Goal: Information Seeking & Learning: Find specific fact

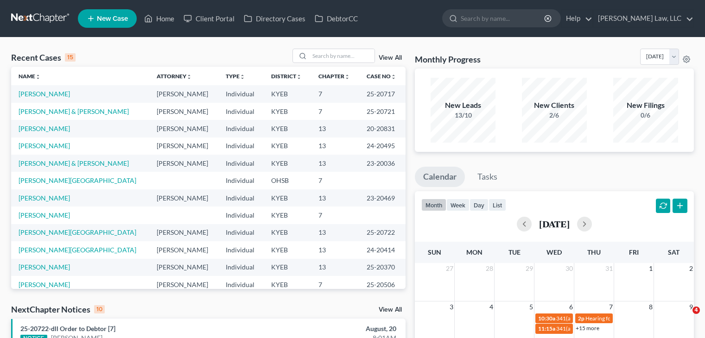
click at [509, 23] on input "search" at bounding box center [502, 18] width 85 height 17
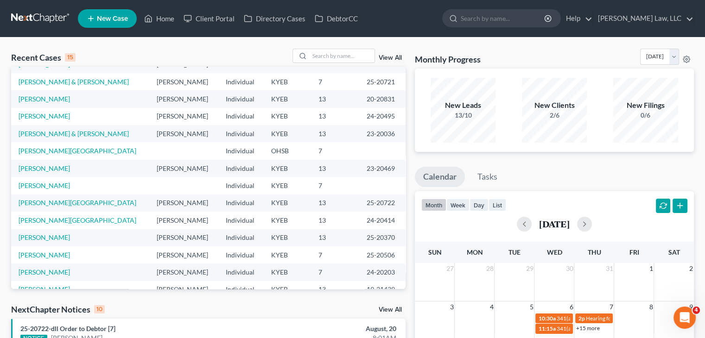
scroll to position [48, 0]
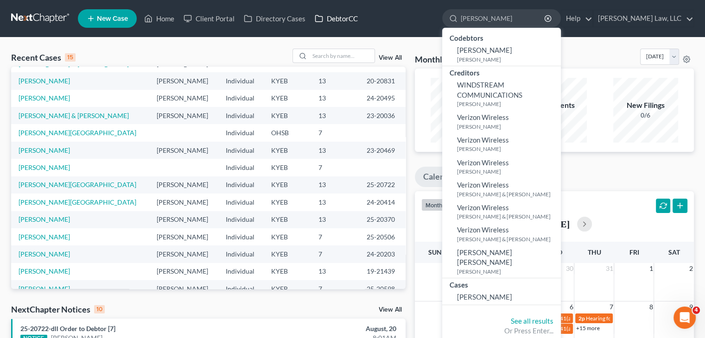
type input "wingate"
click at [335, 13] on link "DebtorCC" at bounding box center [336, 18] width 52 height 17
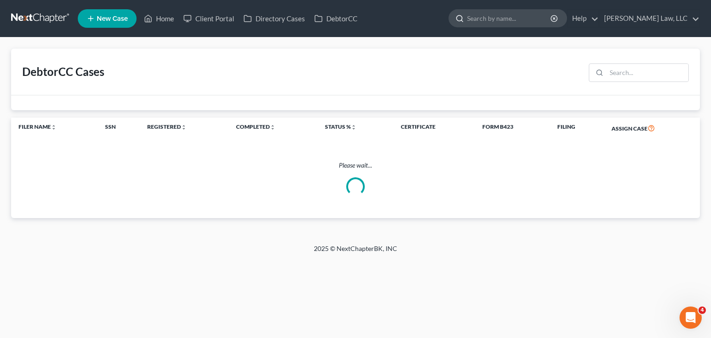
click at [496, 23] on input "search" at bounding box center [509, 18] width 85 height 17
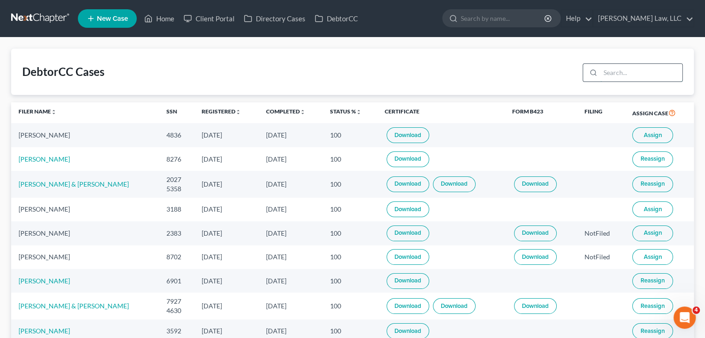
click at [637, 74] on input "search" at bounding box center [641, 73] width 82 height 18
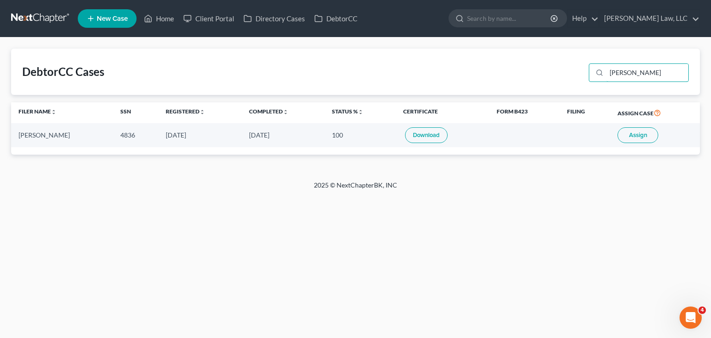
type input "wingate"
click at [633, 139] on button "Assign" at bounding box center [638, 135] width 41 height 16
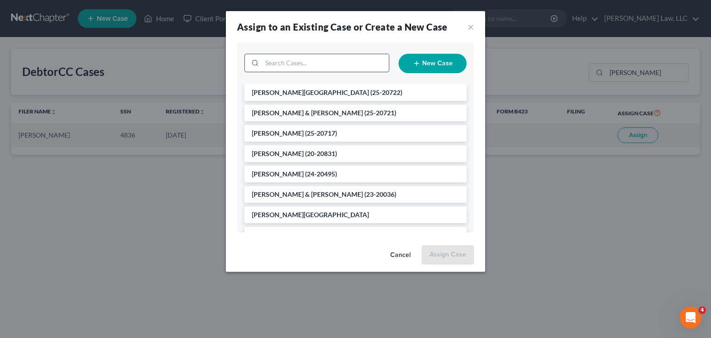
click at [309, 67] on input "search" at bounding box center [325, 63] width 127 height 18
type input "wingate"
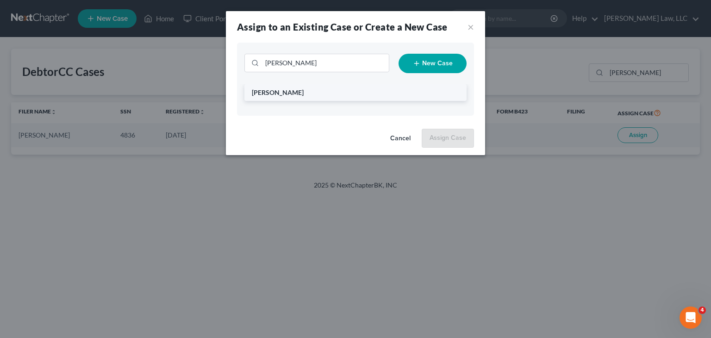
click at [313, 95] on li "[PERSON_NAME]" at bounding box center [356, 92] width 222 height 17
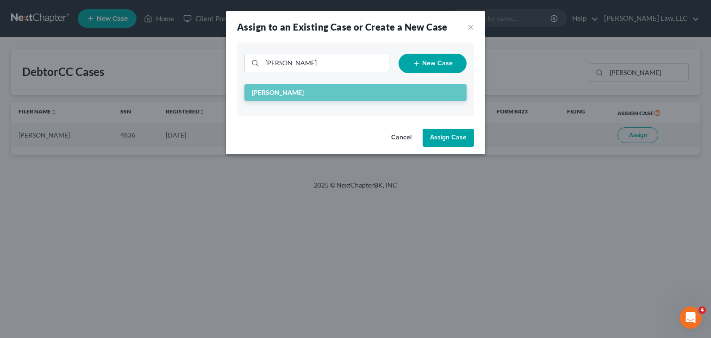
click at [439, 136] on button "Assign Case" at bounding box center [448, 138] width 51 height 19
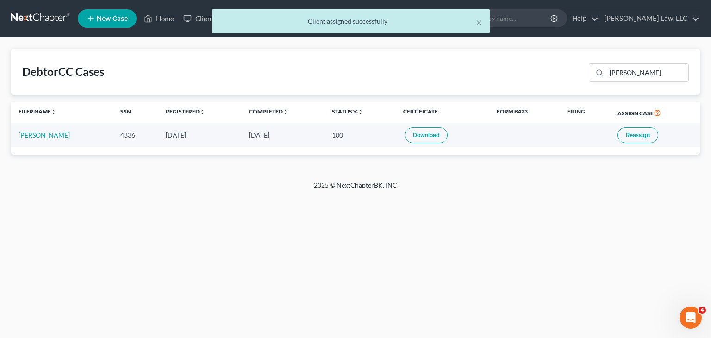
click at [258, 52] on div "DebtorCC Cases wingate" at bounding box center [355, 72] width 689 height 46
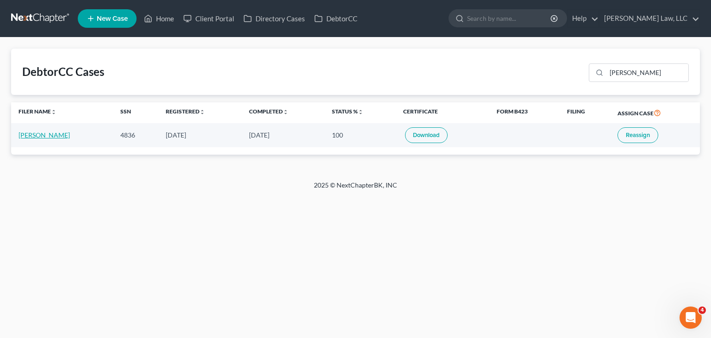
click at [59, 134] on link "Michael Wingate" at bounding box center [44, 135] width 51 height 8
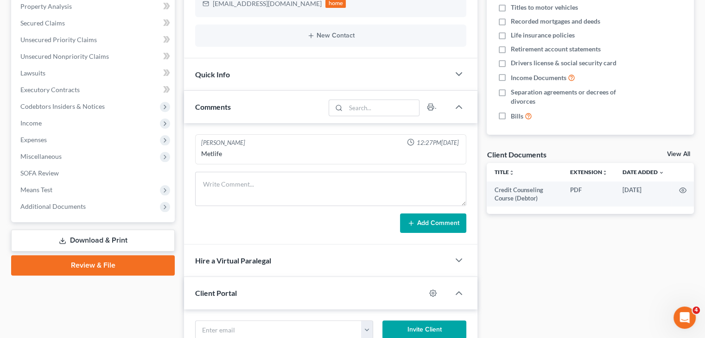
scroll to position [220, 0]
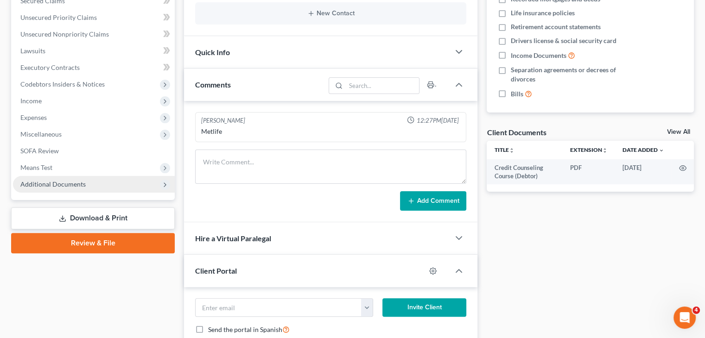
click at [126, 180] on span "Additional Documents" at bounding box center [94, 184] width 162 height 17
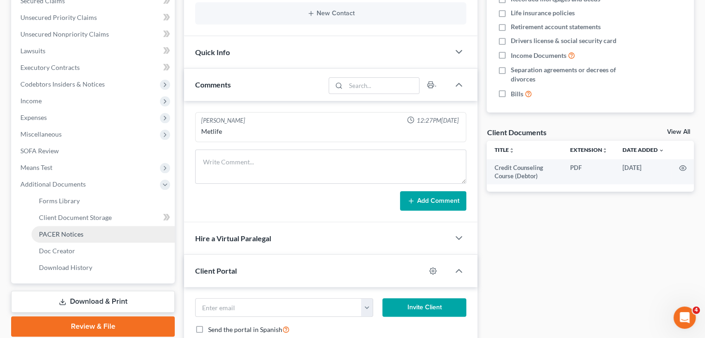
click at [74, 236] on span "PACER Notices" at bounding box center [61, 234] width 44 height 8
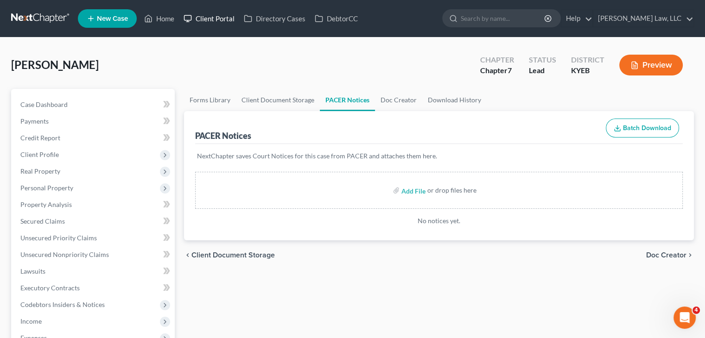
click at [228, 24] on link "Client Portal" at bounding box center [209, 18] width 60 height 17
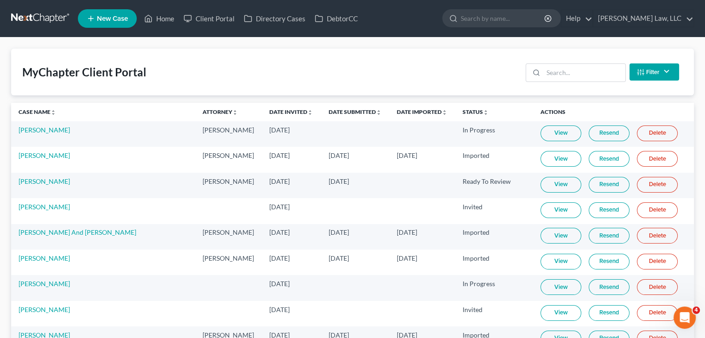
click at [601, 82] on div "Filter Status Filter... Invited In Progress Ready To Review Reviewed Imported S…" at bounding box center [602, 72] width 161 height 25
click at [598, 73] on input "search" at bounding box center [584, 73] width 82 height 18
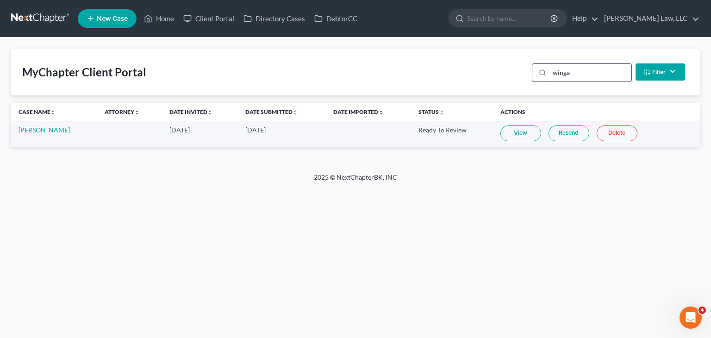
click at [563, 69] on input "winga" at bounding box center [591, 73] width 82 height 18
drag, startPoint x: 573, startPoint y: 73, endPoint x: 526, endPoint y: 85, distance: 48.4
click at [526, 85] on div "MyChapter Client Portal winga Filter Status Filter... Invited In Progress Ready…" at bounding box center [355, 72] width 689 height 47
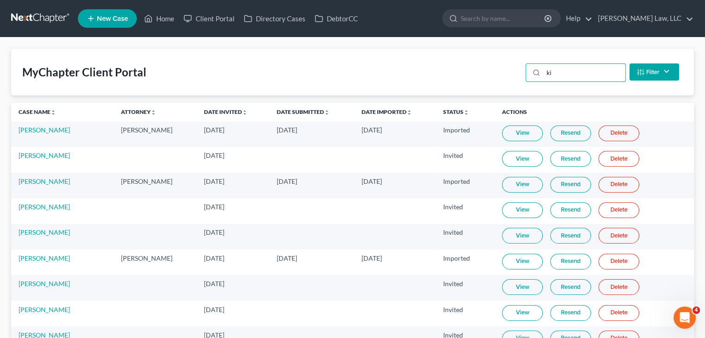
type input "k"
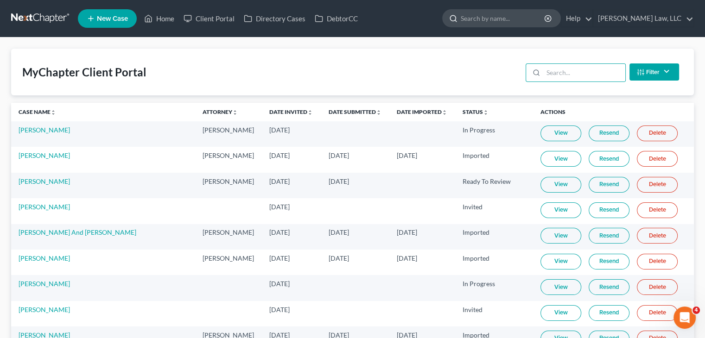
click at [500, 16] on input "search" at bounding box center [502, 18] width 85 height 17
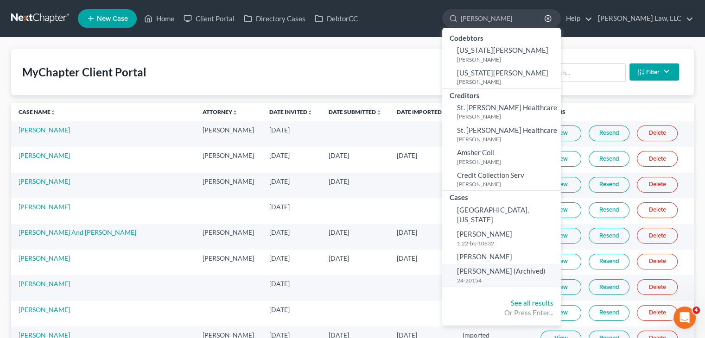
type input "hensley"
click at [484, 267] on span "Hensley, Tyler (Archived)" at bounding box center [501, 271] width 88 height 8
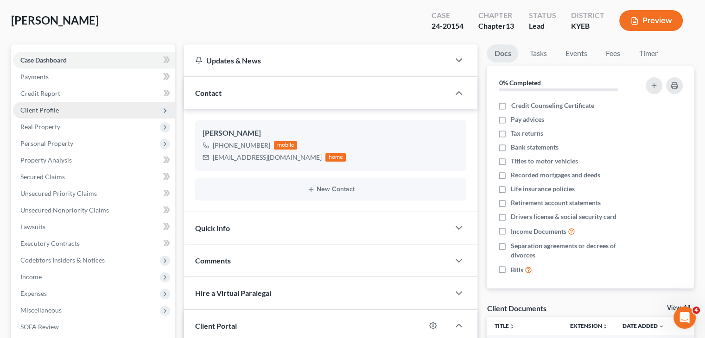
scroll to position [45, 0]
click at [82, 103] on span "Client Profile" at bounding box center [94, 109] width 162 height 17
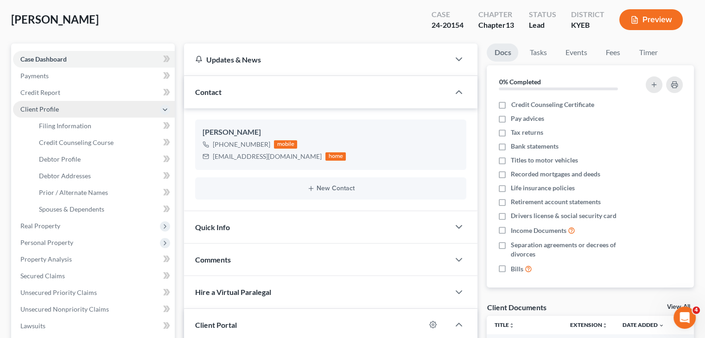
scroll to position [578, 0]
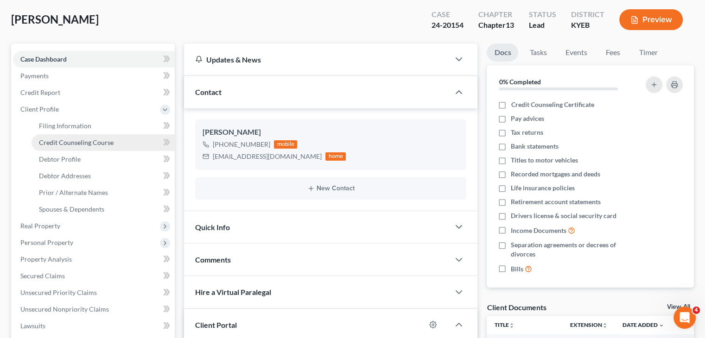
click at [86, 137] on link "Credit Counseling Course" at bounding box center [102, 142] width 143 height 17
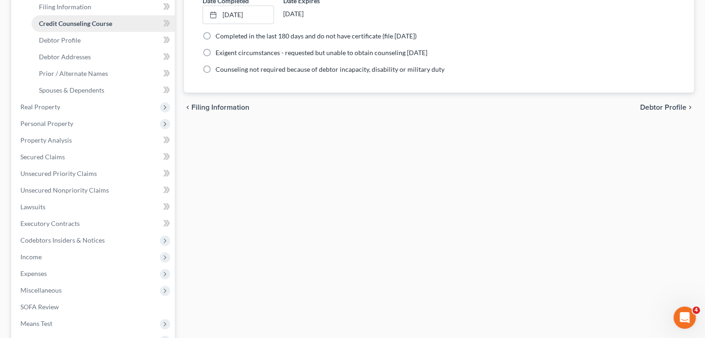
scroll to position [165, 0]
click at [64, 127] on span "Personal Property" at bounding box center [94, 123] width 162 height 17
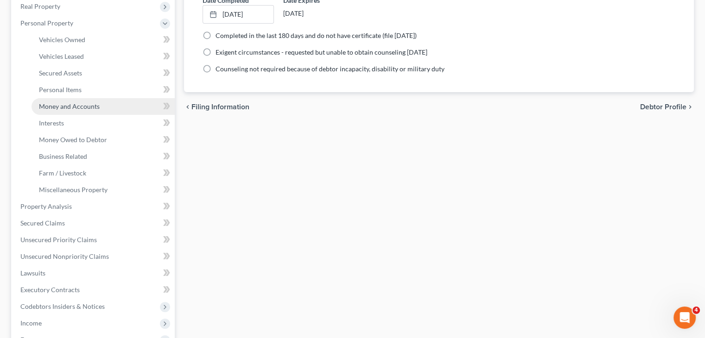
click at [73, 110] on link "Money and Accounts" at bounding box center [102, 106] width 143 height 17
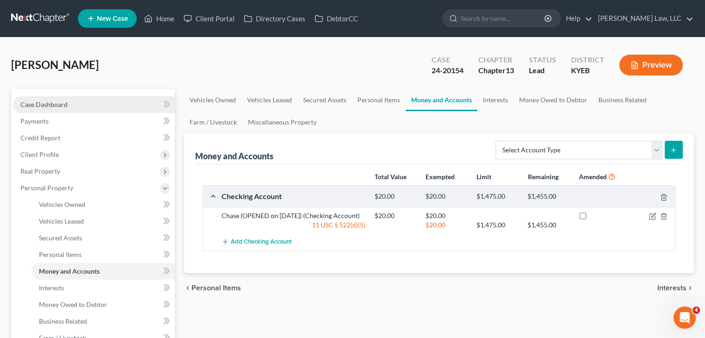
click at [51, 109] on link "Case Dashboard" at bounding box center [94, 104] width 162 height 17
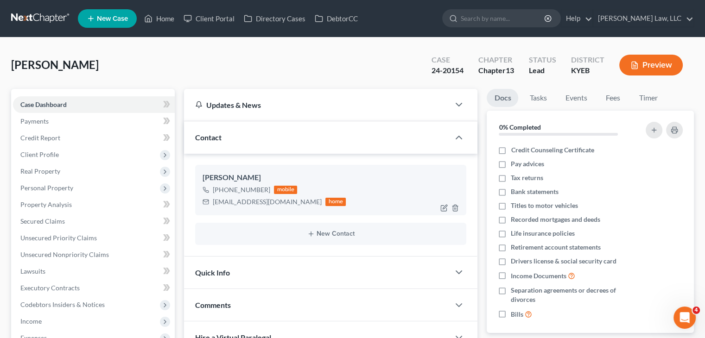
scroll to position [578, 0]
click at [441, 208] on icon "button" at bounding box center [443, 207] width 7 height 7
select select "0"
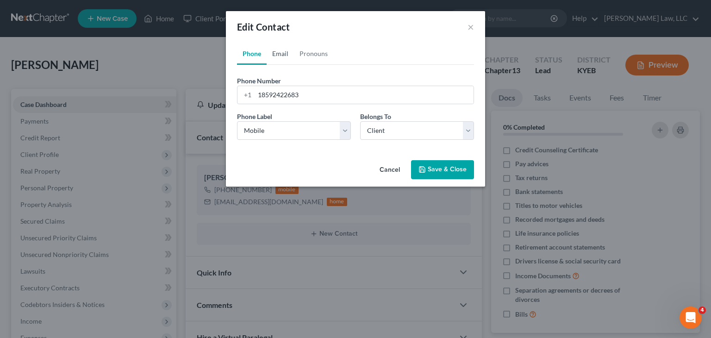
click at [273, 50] on link "Email" at bounding box center [280, 54] width 27 height 22
drag, startPoint x: 345, startPoint y: 92, endPoint x: 248, endPoint y: 91, distance: 96.8
click at [248, 91] on div "crazydriver5259@yahoo.com" at bounding box center [355, 95] width 237 height 19
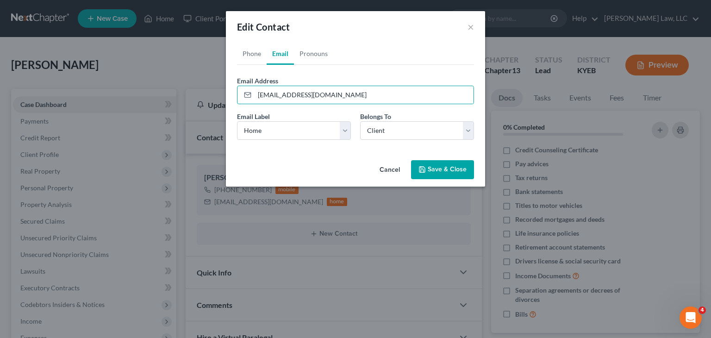
click at [434, 169] on button "Save & Close" at bounding box center [442, 169] width 63 height 19
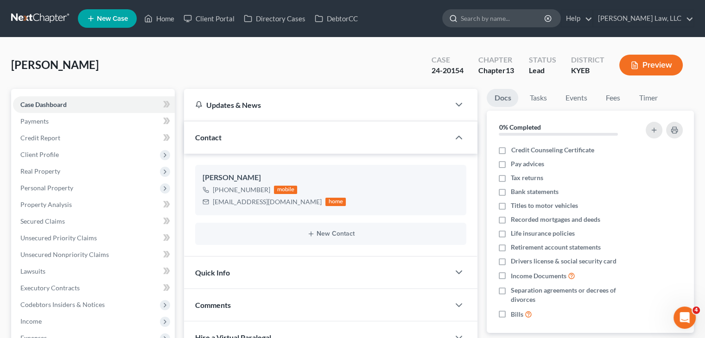
click at [477, 10] on input "search" at bounding box center [502, 18] width 85 height 17
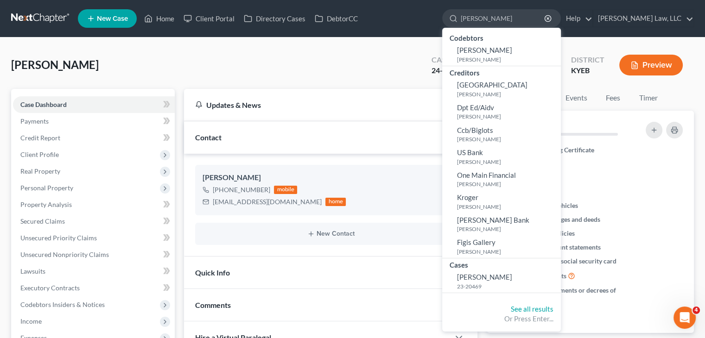
type input "gallenstein"
click at [345, 72] on div "Hensley, Tyler Upgraded Case 24-20154 Chapter Chapter 13 Status Lead District K…" at bounding box center [352, 69] width 682 height 40
click at [500, 20] on input "gallenstein" at bounding box center [502, 18] width 85 height 17
click at [485, 281] on span "[PERSON_NAME]" at bounding box center [484, 277] width 55 height 8
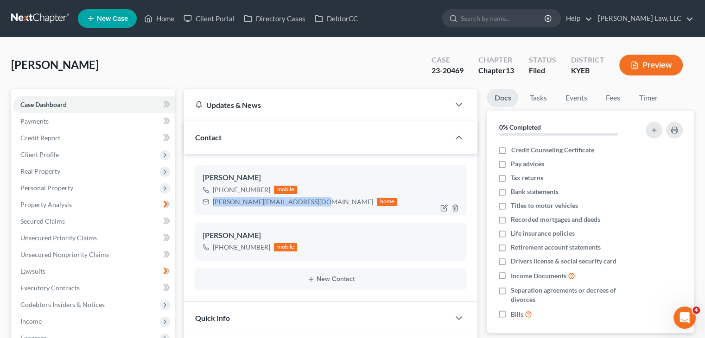
drag, startPoint x: 310, startPoint y: 203, endPoint x: 213, endPoint y: 201, distance: 96.8
click at [213, 201] on div "Sarah.gallenstein1989@yahoo.com" at bounding box center [293, 201] width 160 height 9
copy div "Sarah.gallenstein1989@yahoo.com"
click at [465, 17] on input "search" at bounding box center [502, 18] width 85 height 17
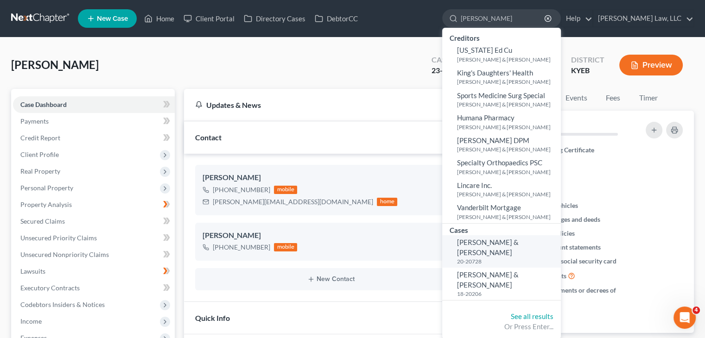
type input "cunningham"
click at [493, 258] on small "20-20728" at bounding box center [507, 262] width 101 height 8
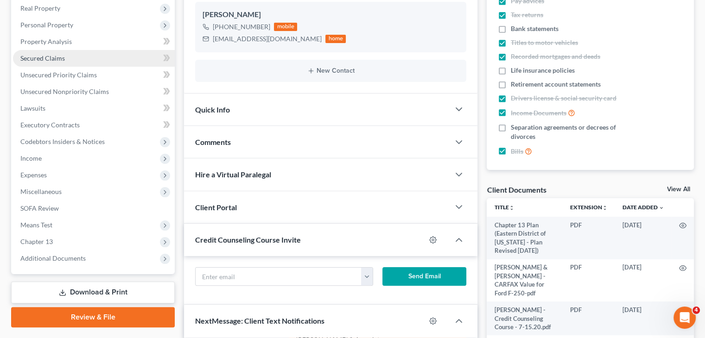
scroll to position [172, 0]
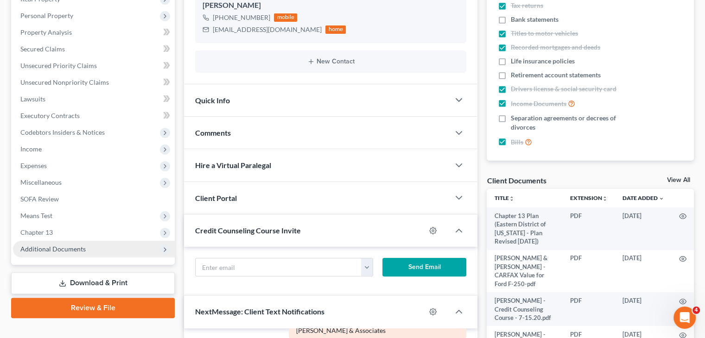
click at [105, 247] on span "Additional Documents" at bounding box center [94, 249] width 162 height 17
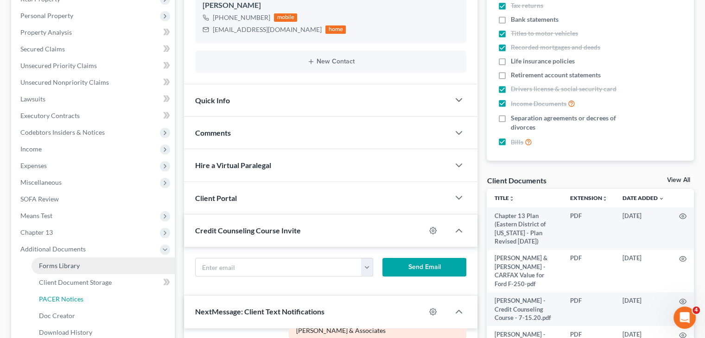
click at [64, 295] on span "PACER Notices" at bounding box center [61, 299] width 44 height 8
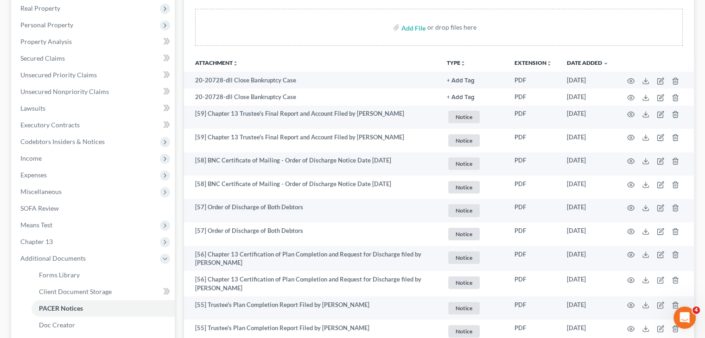
scroll to position [163, 0]
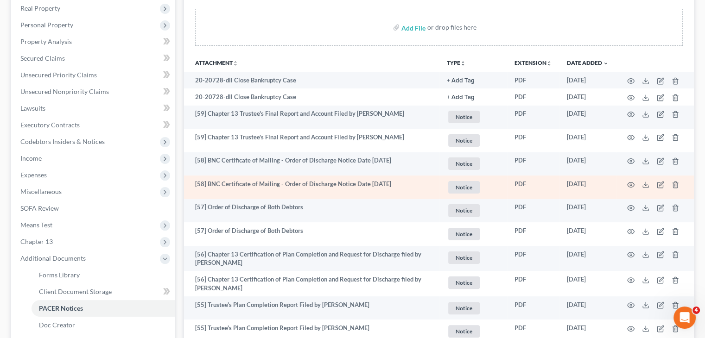
click at [636, 182] on td at bounding box center [655, 188] width 78 height 24
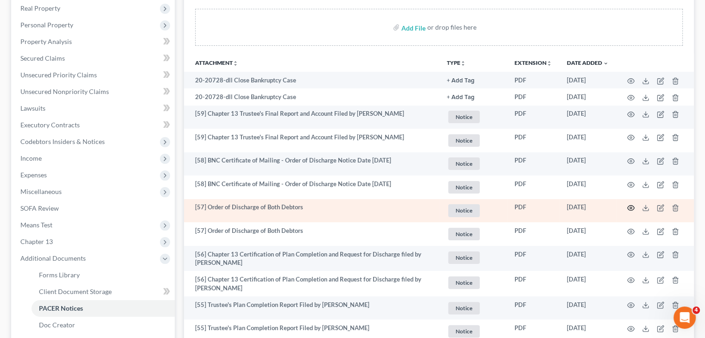
click at [630, 206] on icon "button" at bounding box center [630, 208] width 7 height 5
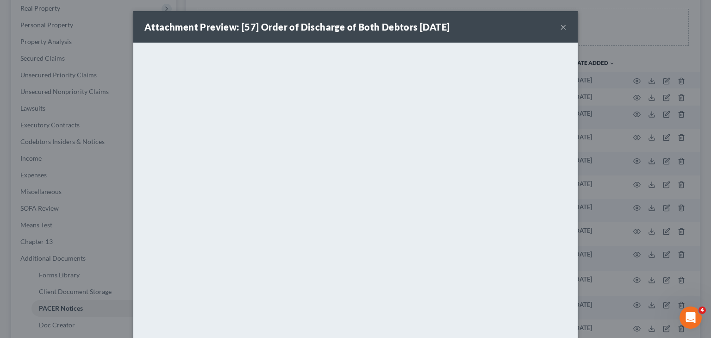
click at [560, 25] on button "×" at bounding box center [563, 26] width 6 height 11
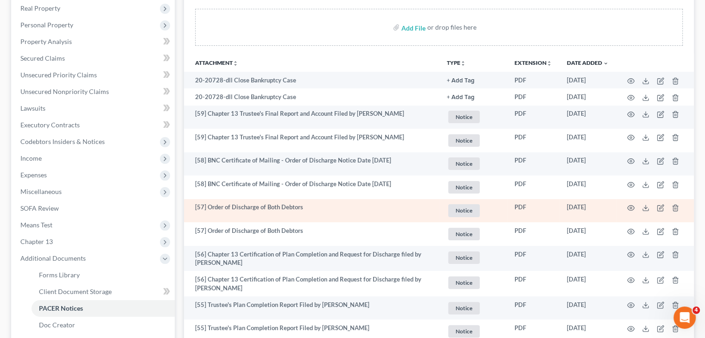
click at [644, 203] on td at bounding box center [655, 211] width 78 height 24
click at [644, 206] on icon at bounding box center [645, 207] width 7 height 7
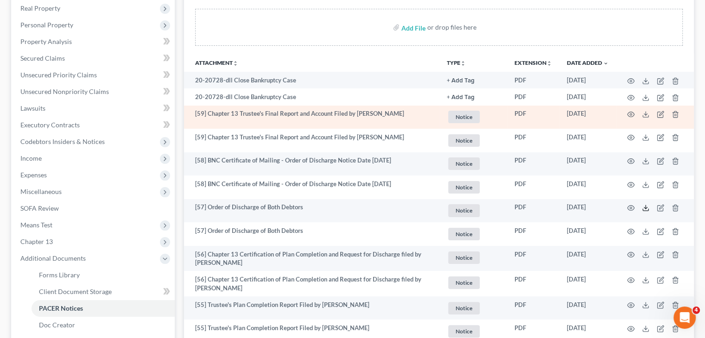
scroll to position [0, 0]
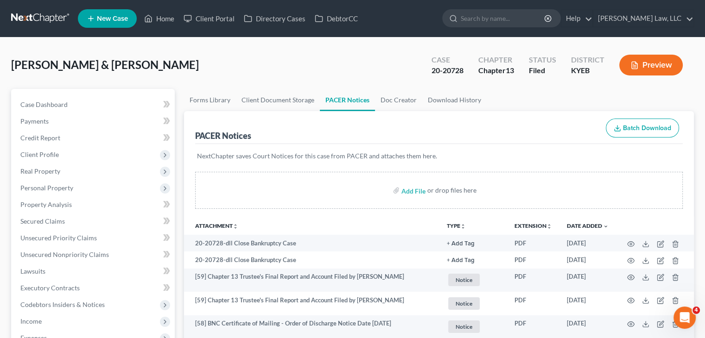
click at [37, 20] on link at bounding box center [40, 18] width 59 height 17
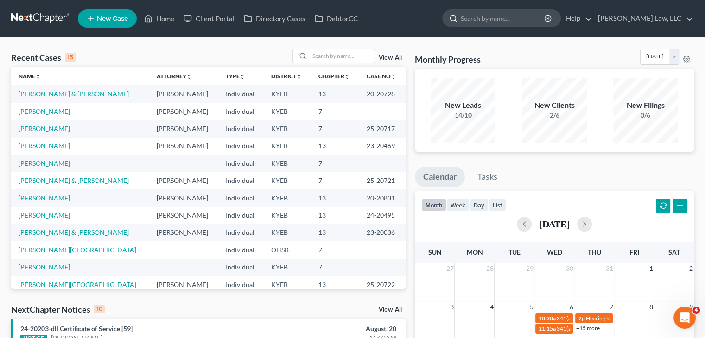
click at [480, 20] on input "search" at bounding box center [502, 18] width 85 height 17
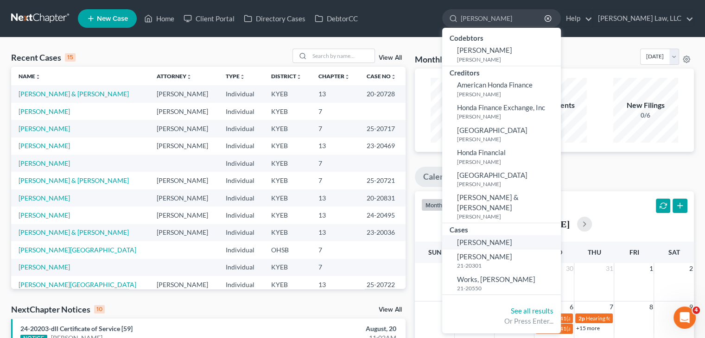
type input "[PERSON_NAME]"
click at [505, 235] on link "[PERSON_NAME]" at bounding box center [501, 242] width 119 height 14
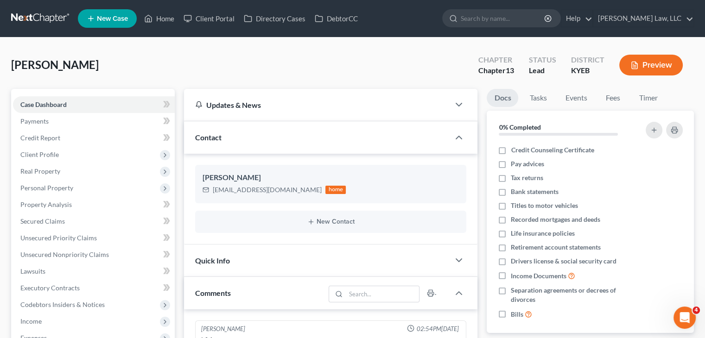
click at [43, 18] on link at bounding box center [40, 18] width 59 height 17
